Goal: Navigation & Orientation: Find specific page/section

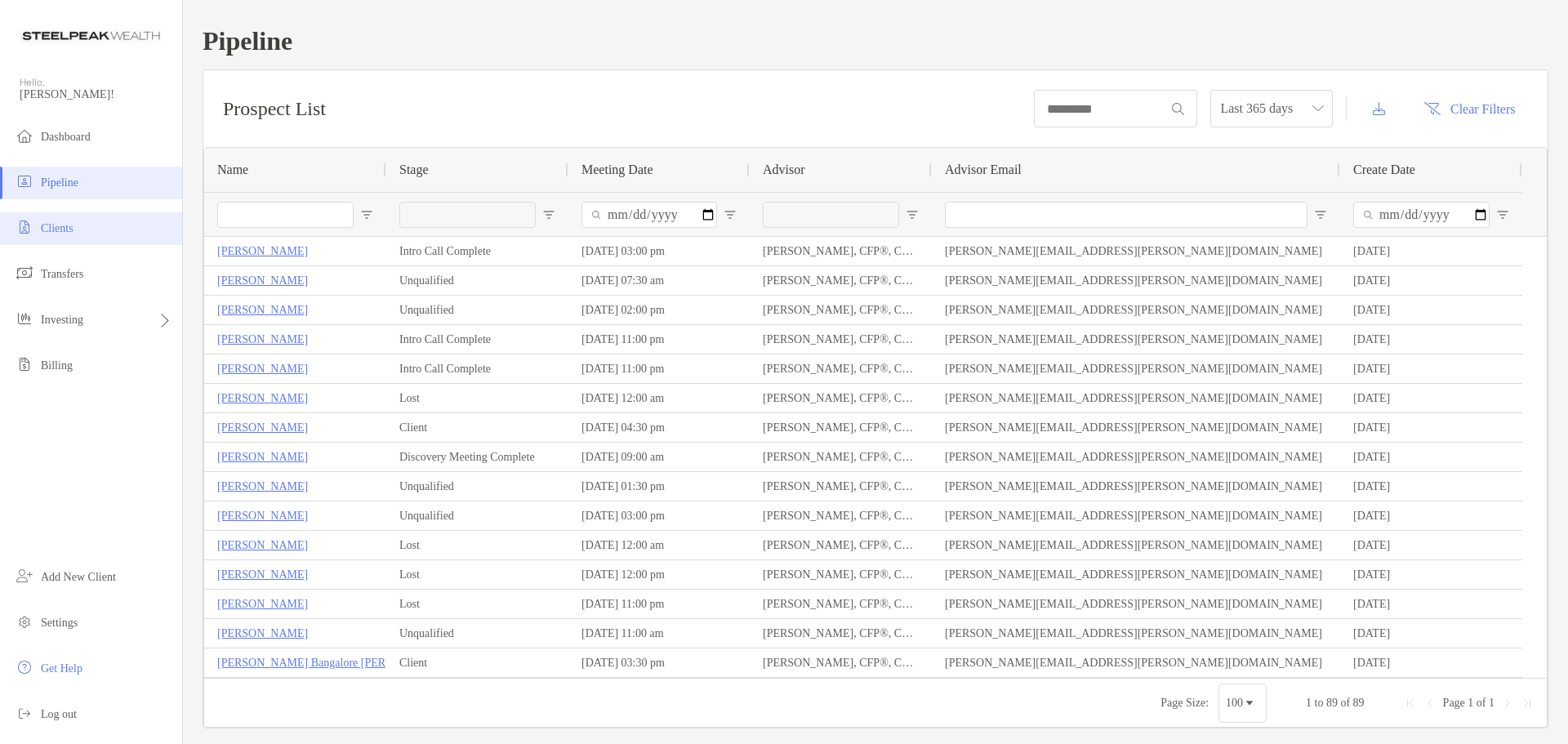
click at [91, 224] on li "Clients" at bounding box center [91, 228] width 182 height 33
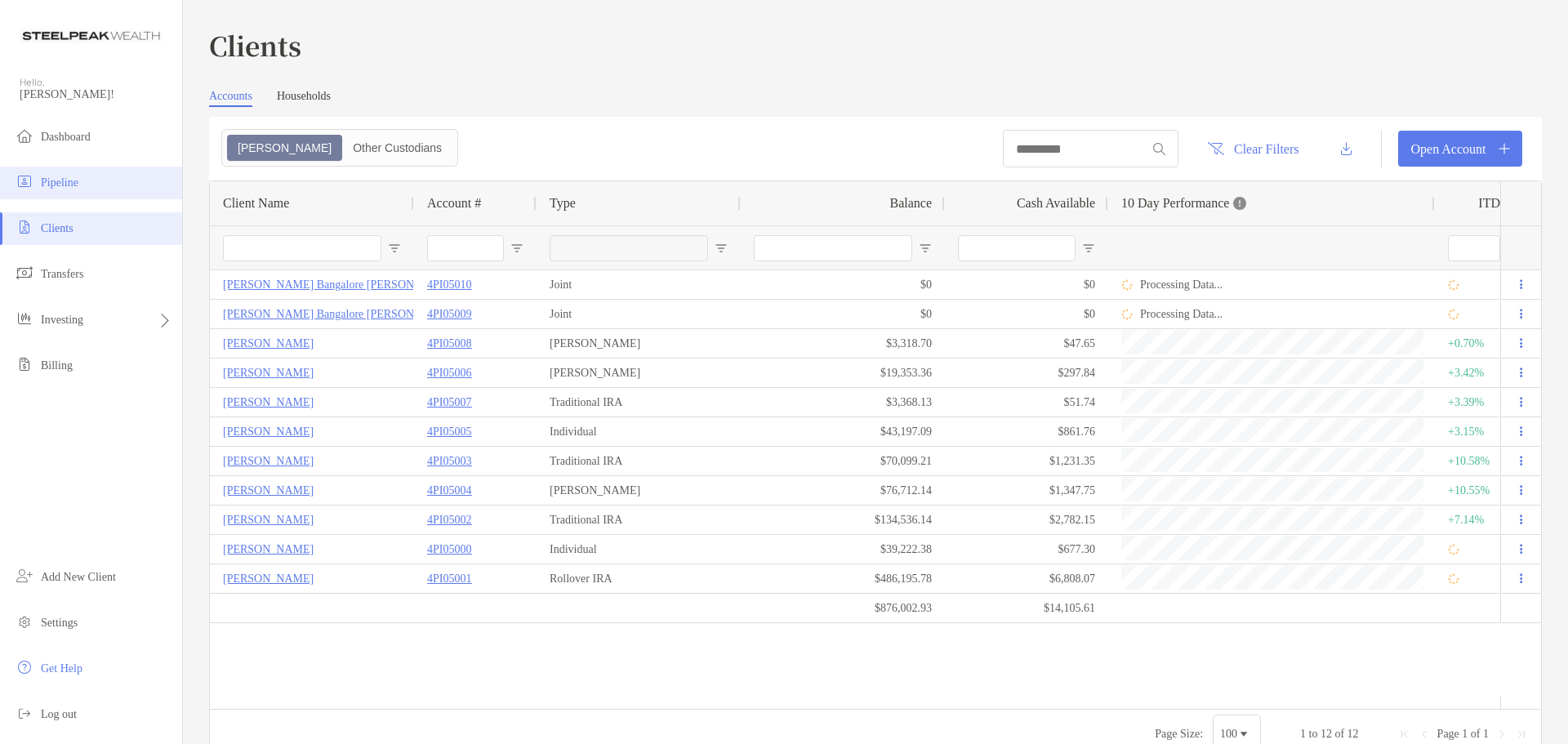
click at [100, 189] on li "Pipeline" at bounding box center [91, 182] width 182 height 33
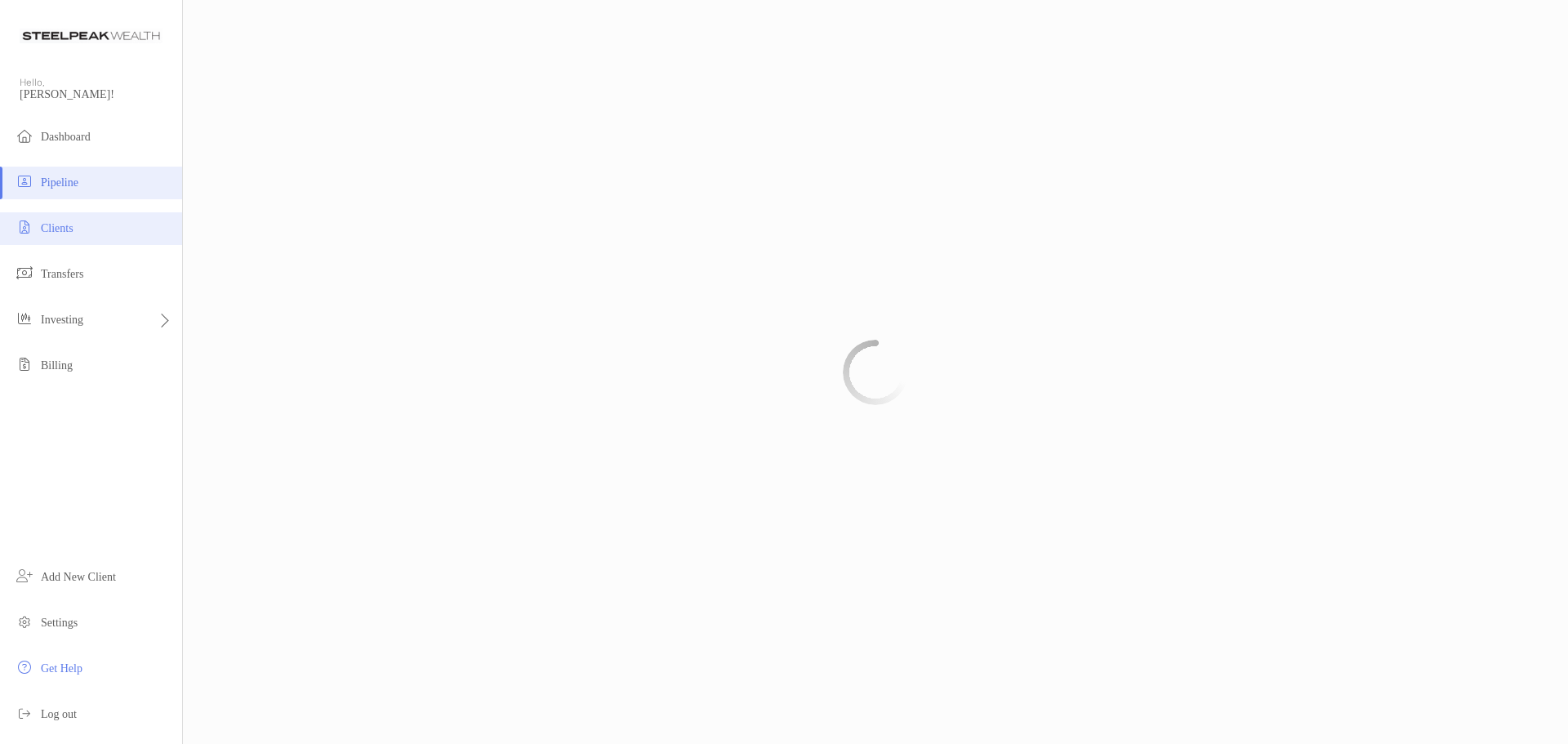
click at [74, 227] on span "Clients" at bounding box center [57, 228] width 33 height 12
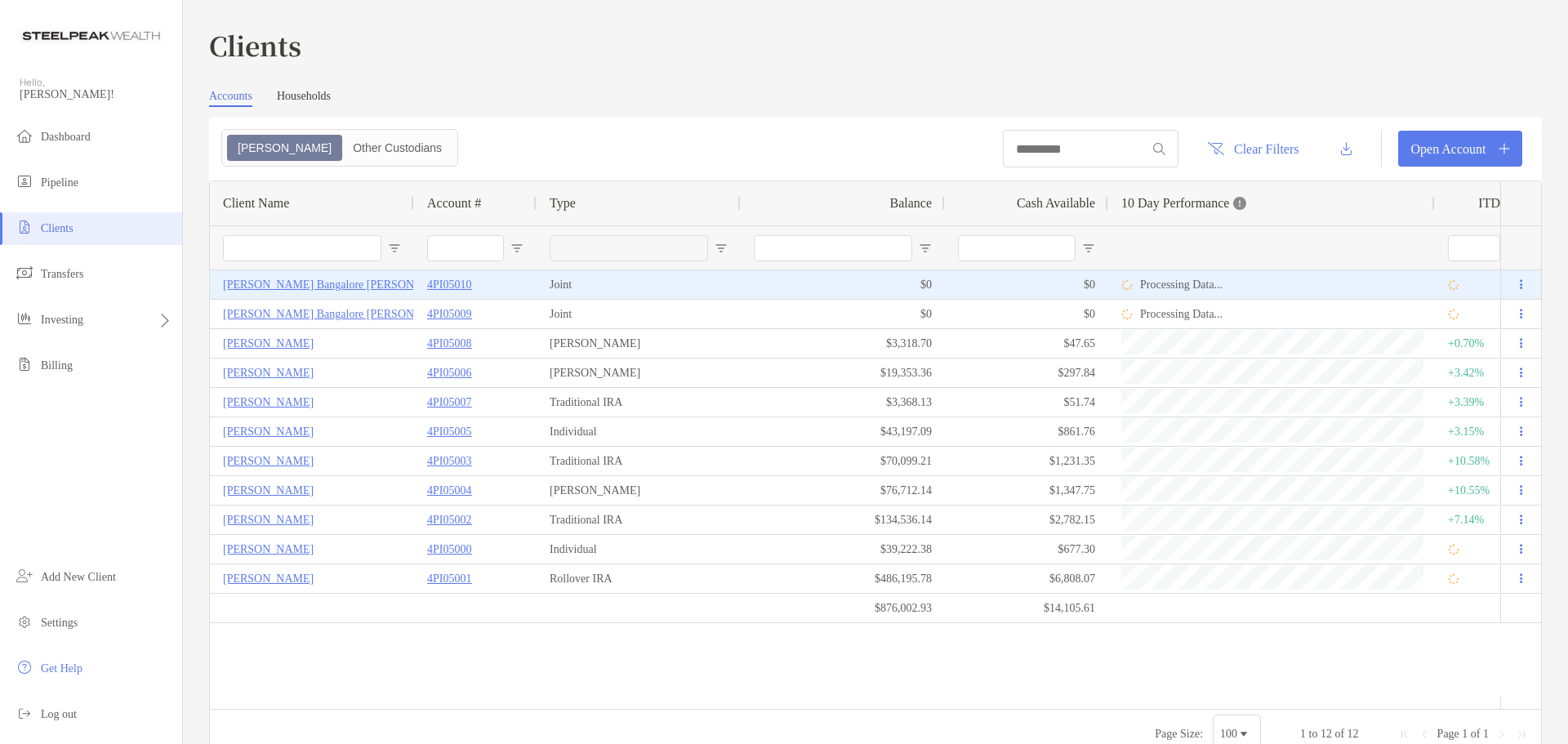
click at [1518, 276] on div at bounding box center [1520, 284] width 41 height 28
click at [1514, 277] on button at bounding box center [1520, 285] width 15 height 16
click at [1519, 284] on div at bounding box center [1520, 284] width 41 height 28
click at [1513, 284] on button at bounding box center [1520, 285] width 15 height 16
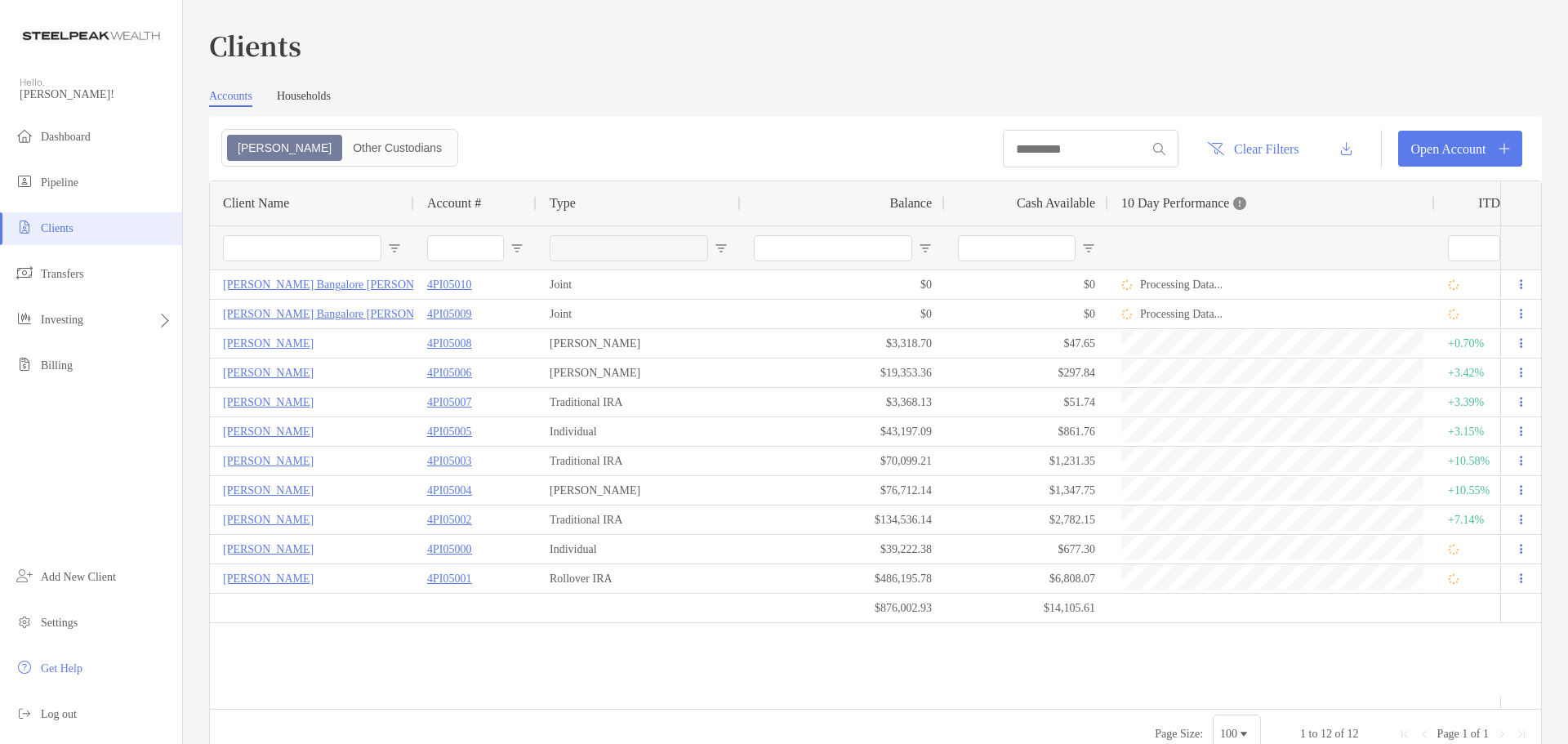
click at [25, 98] on span "[PERSON_NAME]!" at bounding box center [96, 94] width 153 height 13
click at [48, 86] on div "Hello, [PERSON_NAME]!" at bounding box center [91, 98] width 182 height 45
click at [45, 96] on span "[PERSON_NAME]!" at bounding box center [96, 94] width 153 height 13
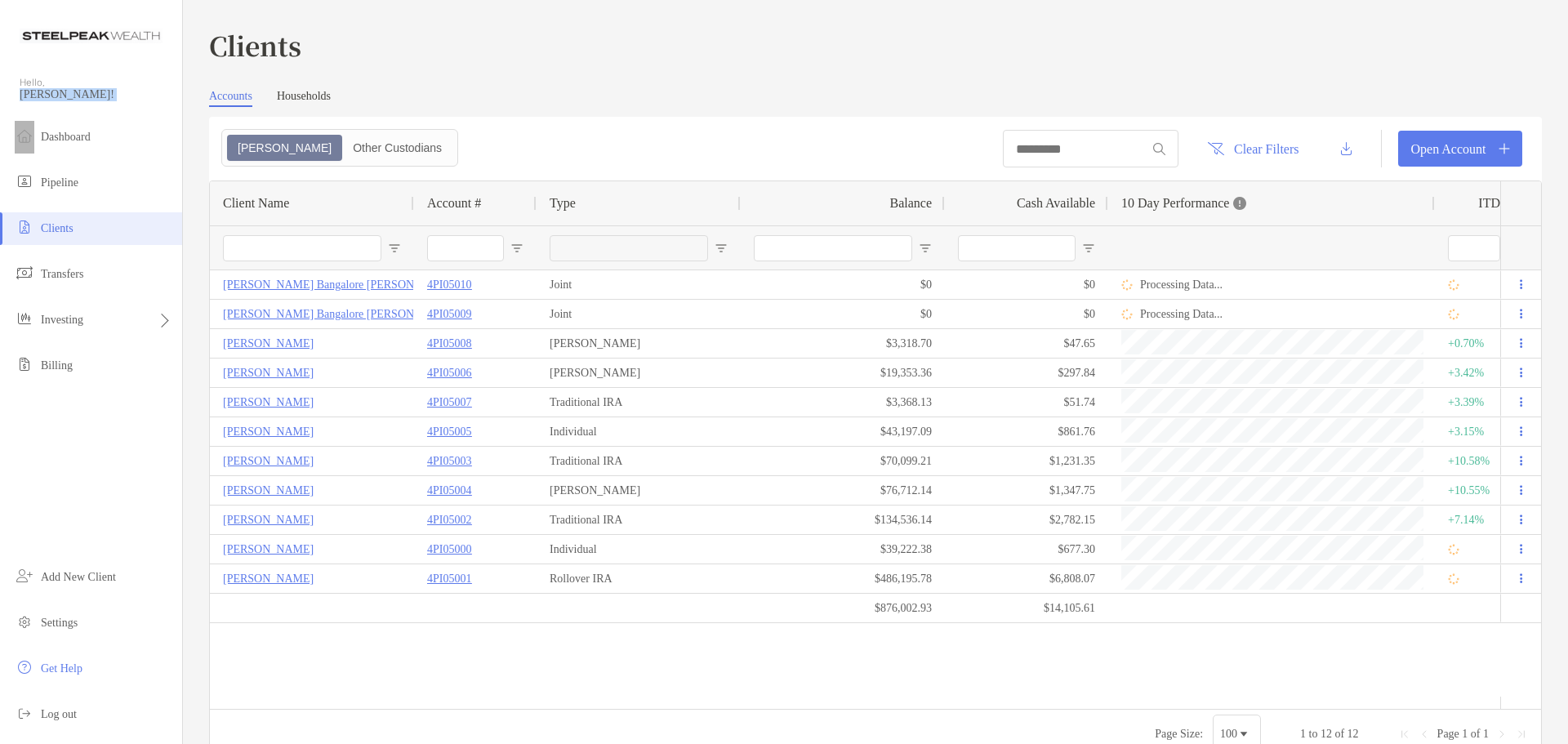
click at [38, 96] on span "[PERSON_NAME]!" at bounding box center [96, 94] width 153 height 13
click at [73, 147] on li "Dashboard" at bounding box center [91, 137] width 182 height 33
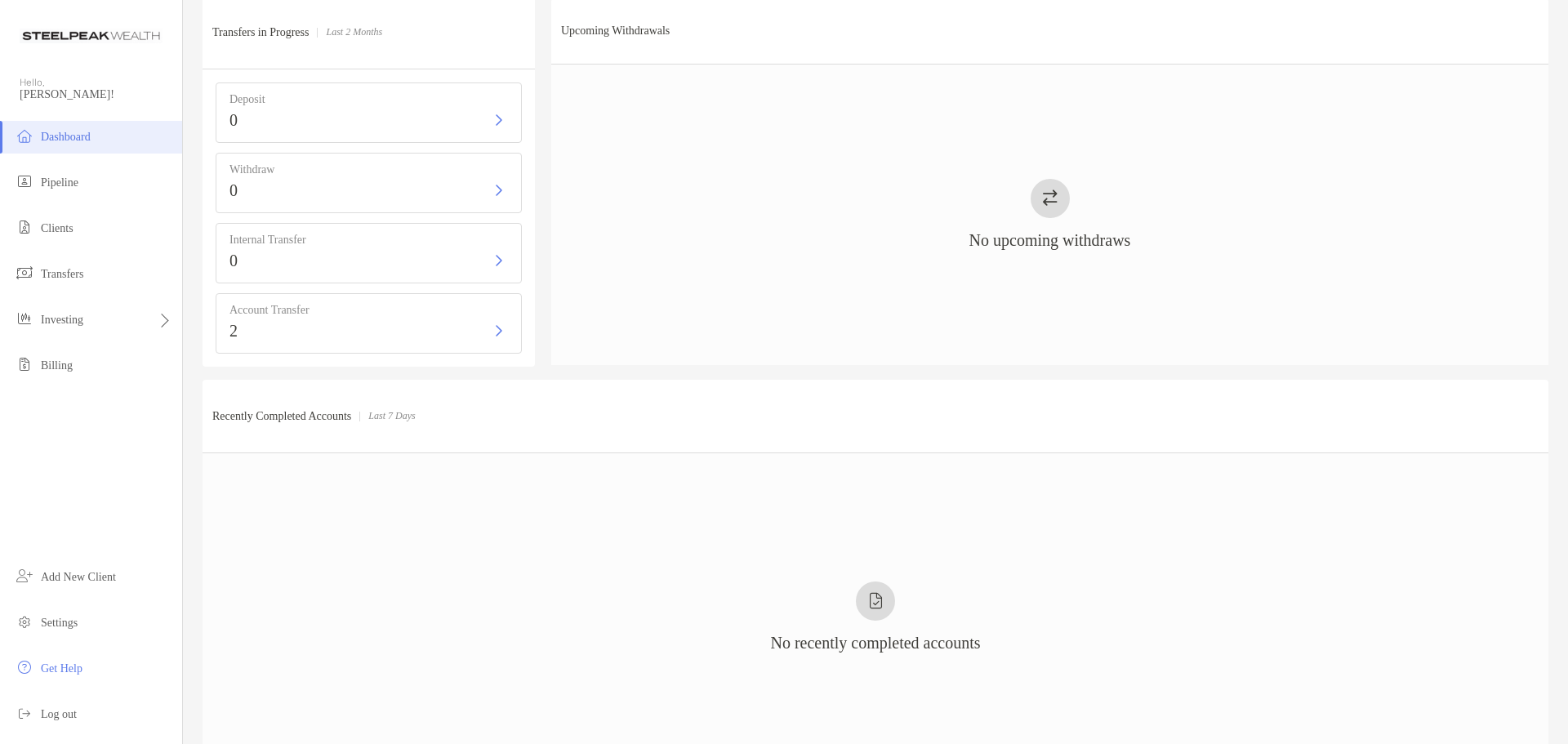
scroll to position [756, 0]
click at [69, 222] on li "Clients" at bounding box center [91, 228] width 182 height 33
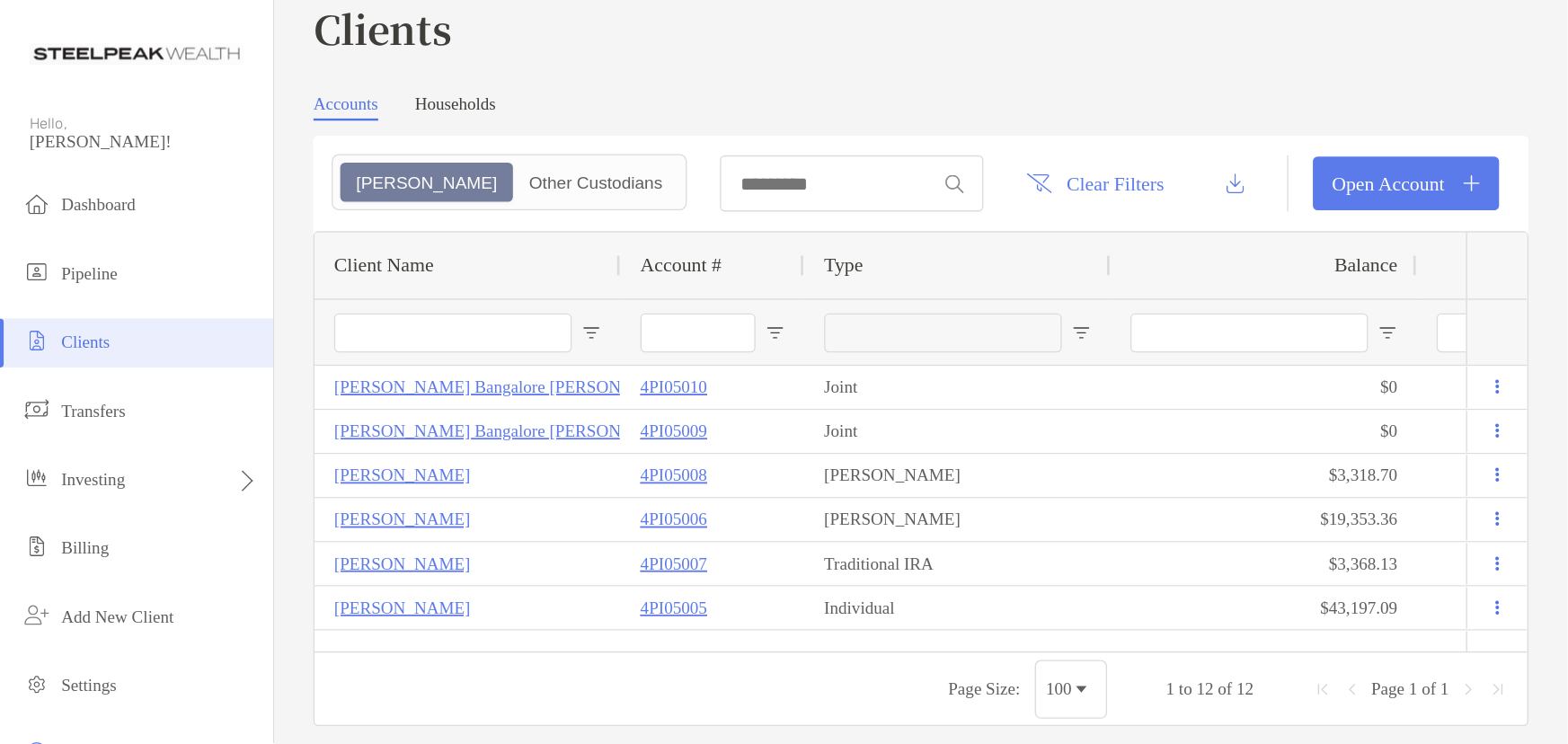
scroll to position [27, 0]
